Goal: Share content: Share content

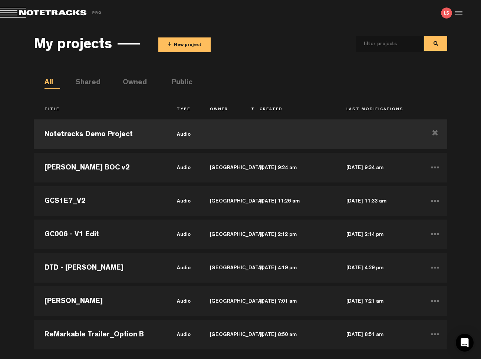
click at [196, 49] on button "+ New project" at bounding box center [184, 44] width 52 height 15
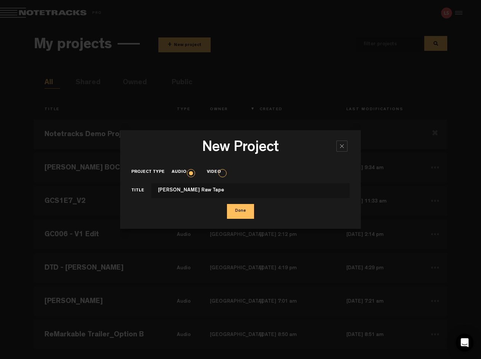
type input "[PERSON_NAME] Raw Tape"
click at [230, 217] on button "Done" at bounding box center [240, 211] width 27 height 15
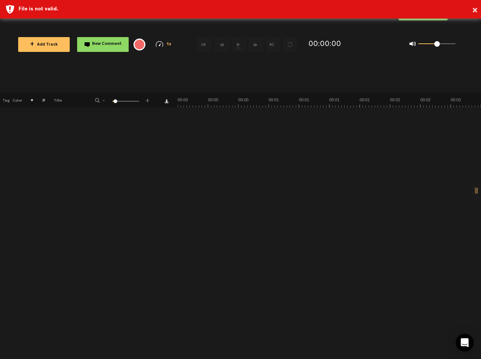
click at [27, 45] on button "+ Add Track" at bounding box center [44, 44] width 52 height 15
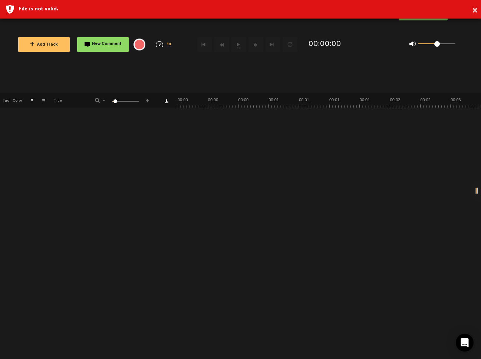
click at [9, 8] on div "× File is not valid." at bounding box center [240, 9] width 481 height 19
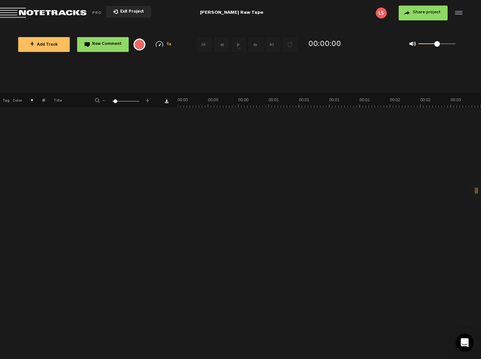
click at [36, 44] on span "+ Add Track" at bounding box center [44, 45] width 28 height 4
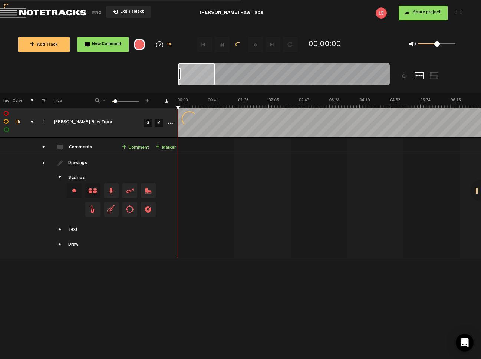
click at [412, 11] on span "Share project" at bounding box center [426, 12] width 28 height 4
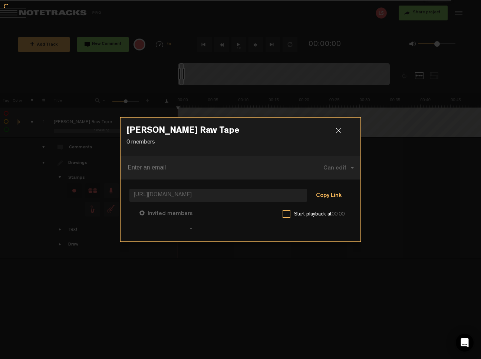
click at [328, 198] on button "Copy Link" at bounding box center [328, 195] width 40 height 15
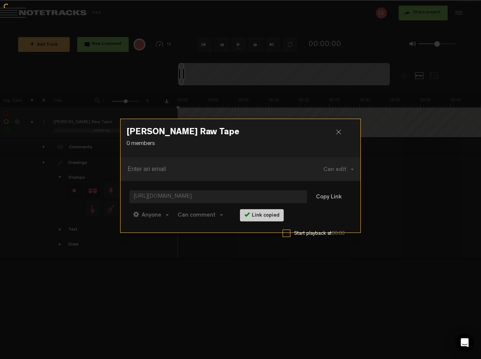
click at [391, 229] on div at bounding box center [240, 179] width 481 height 359
click at [336, 136] on div at bounding box center [341, 134] width 11 height 11
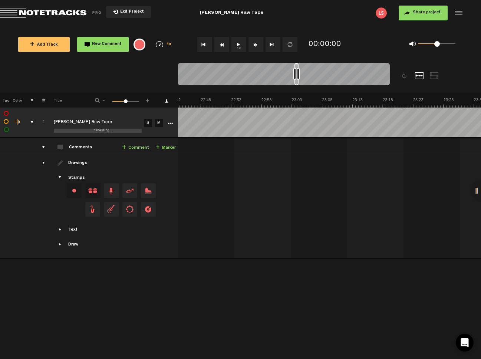
scroll to position [0, 8253]
click at [413, 14] on span "Share project" at bounding box center [426, 12] width 28 height 4
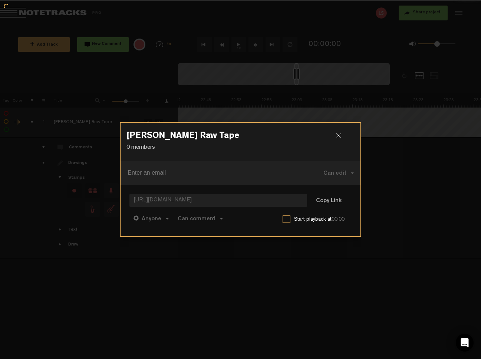
scroll to position [0, 8298]
click at [322, 202] on button "Copy Link" at bounding box center [328, 200] width 40 height 15
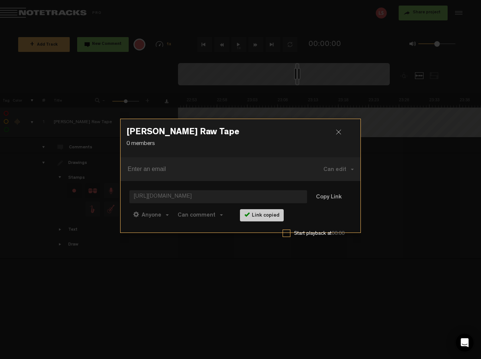
scroll to position [0, 8253]
